Goal: Navigation & Orientation: Find specific page/section

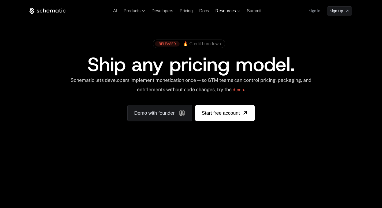
click at [234, 12] on span "Resources" at bounding box center [225, 11] width 20 height 5
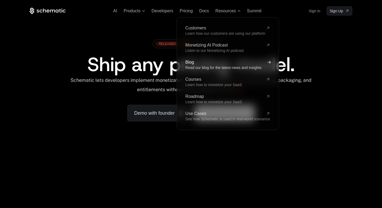
click at [189, 62] on span "Blog" at bounding box center [224, 62] width 78 height 4
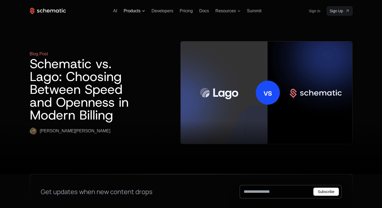
click at [137, 12] on span "Products" at bounding box center [131, 11] width 17 height 5
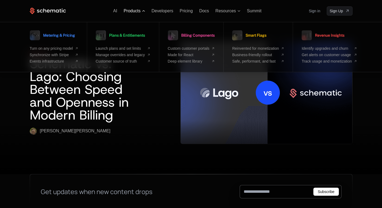
click at [143, 12] on span "Products" at bounding box center [133, 11] width 21 height 5
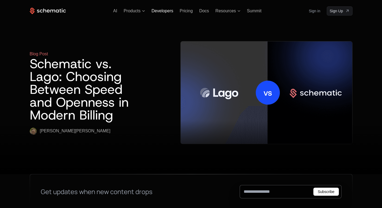
click at [160, 13] on span "Developers" at bounding box center [162, 11] width 22 height 5
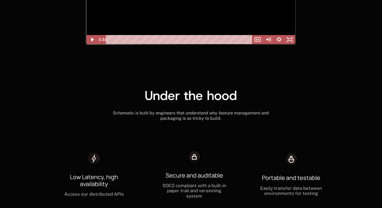
scroll to position [1133, 0]
